Goal: Check status: Check status

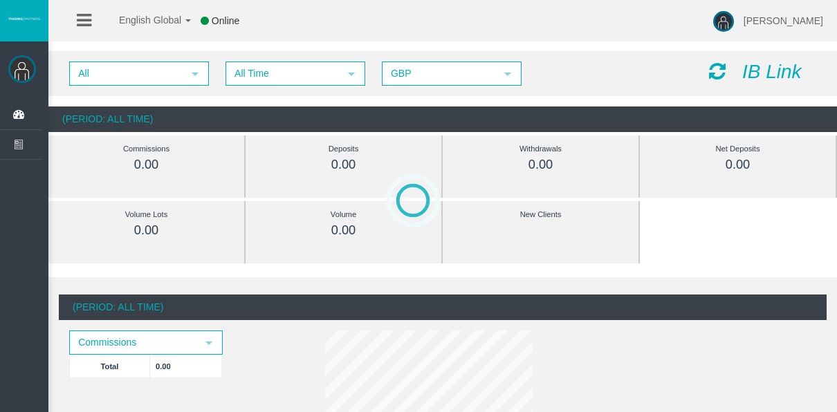
click at [297, 82] on span "All Time" at bounding box center [283, 73] width 112 height 21
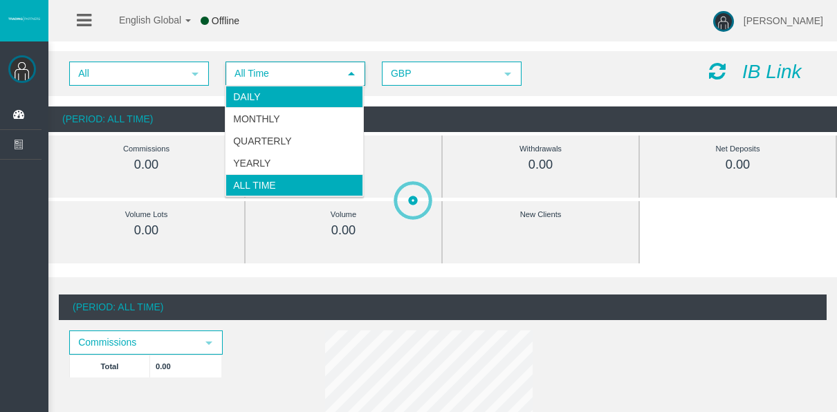
click at [279, 100] on li "Daily" at bounding box center [295, 97] width 138 height 22
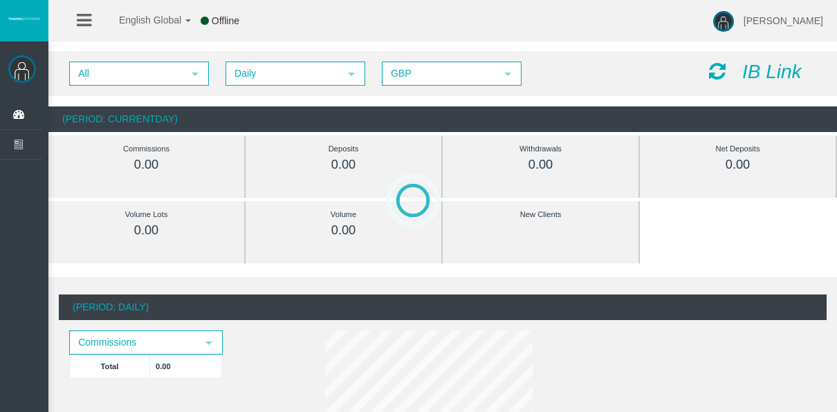
click at [682, 317] on div at bounding box center [760, 378] width 753 height 412
click at [691, 294] on div at bounding box center [760, 378] width 753 height 412
click at [639, 196] on div at bounding box center [760, 378] width 753 height 412
